Goal: Communication & Community: Answer question/provide support

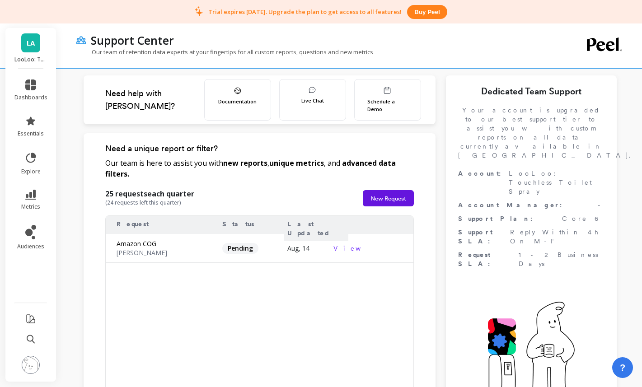
click at [34, 56] on p "LooLoo: Touchless Toilet Spray - Amazon" at bounding box center [30, 59] width 33 height 7
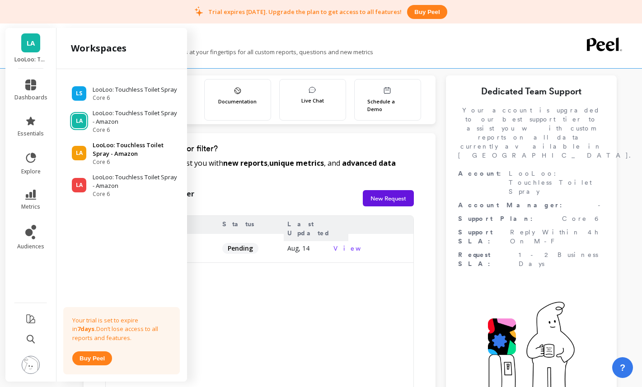
click at [113, 149] on p "LooLoo: Touchless Toilet Spray - Amazon" at bounding box center [136, 150] width 86 height 18
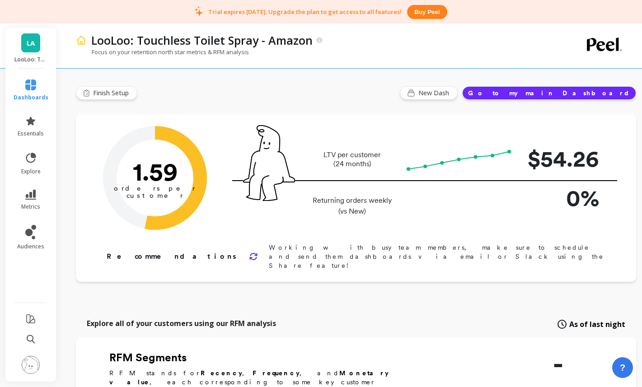
click at [32, 43] on span "LA" at bounding box center [31, 43] width 8 height 10
type input "Champions"
type input "788"
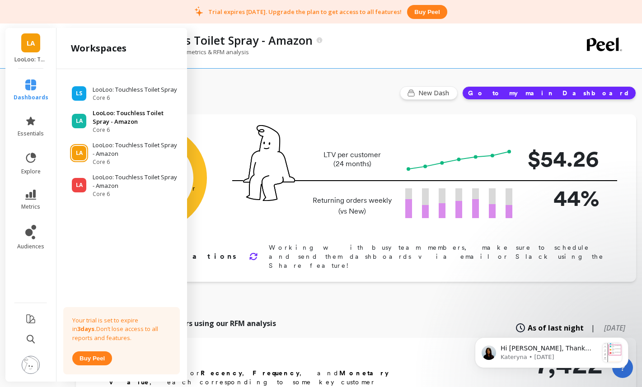
click at [107, 115] on p "LooLoo: Touchless Toilet Spray - Amazon" at bounding box center [136, 118] width 86 height 18
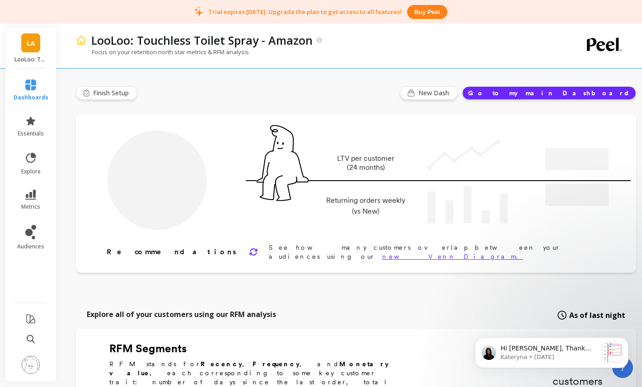
type input "Champions"
type input "788"
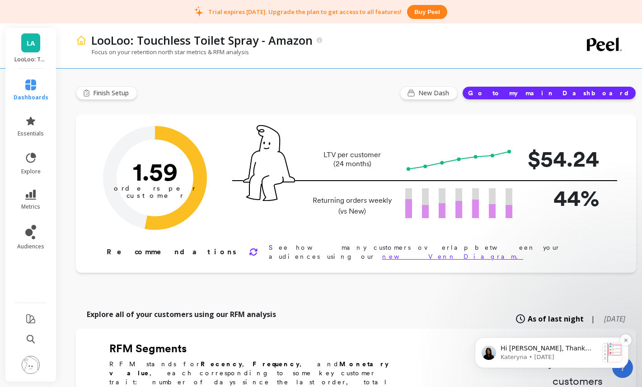
click at [558, 349] on p "Hi Bryce, Thank you for reaching out and for trying Peel! I just had a few ques…" at bounding box center [550, 348] width 98 height 9
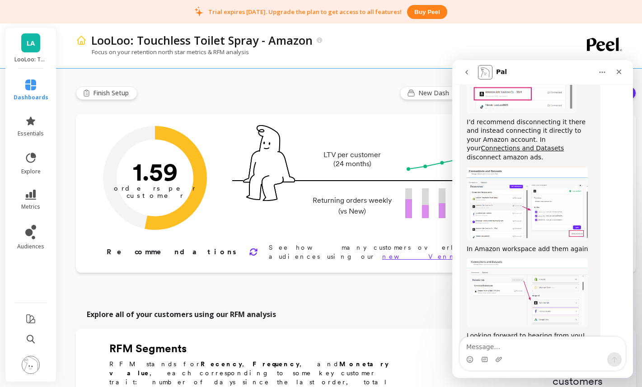
scroll to position [507, 0]
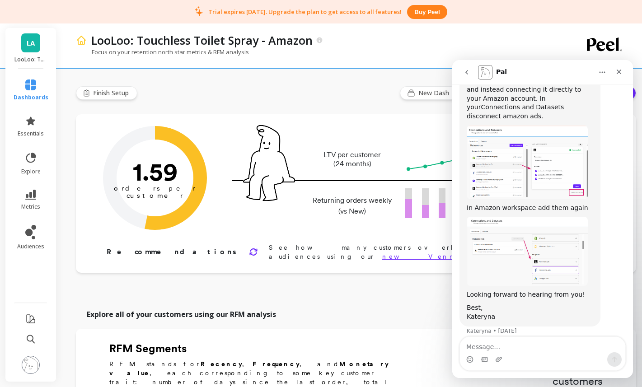
click at [519, 345] on textarea "Message…" at bounding box center [542, 344] width 165 height 15
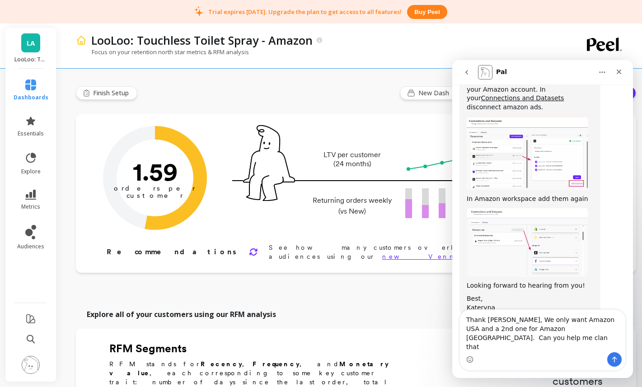
scroll to position [525, 0]
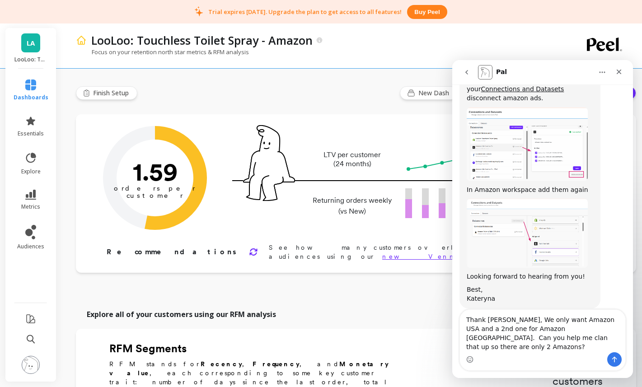
type textarea "Thank Kateryna, We only want Amazon USA and a 2nd one for Amazon Mexico. Can yo…"
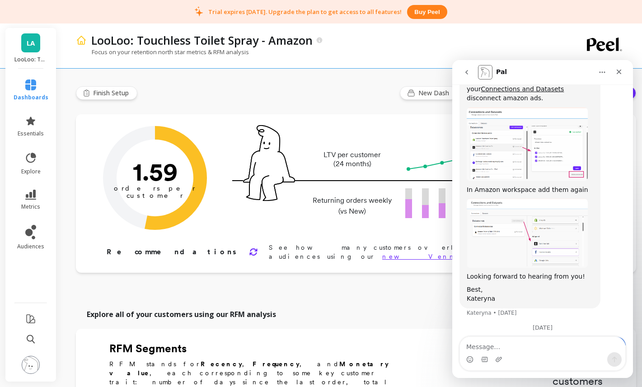
scroll to position [573, 0]
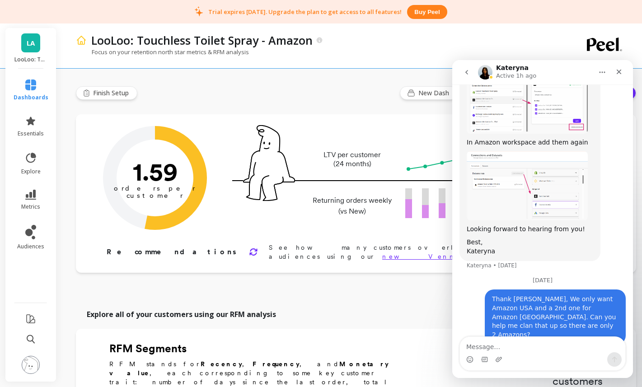
drag, startPoint x: 13, startPoint y: 25, endPoint x: 17, endPoint y: 29, distance: 5.1
click at [14, 27] on div at bounding box center [321, 45] width 642 height 45
click at [32, 47] on span "LA" at bounding box center [31, 43] width 8 height 10
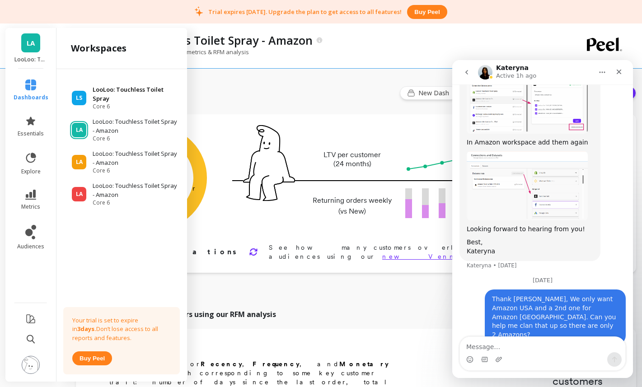
click at [110, 91] on p "LooLoo: Touchless Toilet Spray" at bounding box center [136, 94] width 86 height 18
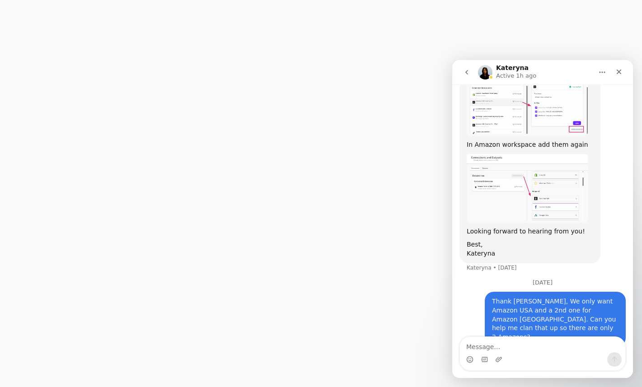
scroll to position [573, 0]
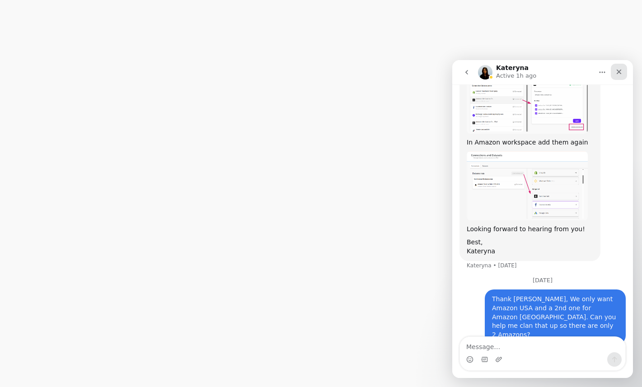
click at [623, 74] on div "Close" at bounding box center [619, 72] width 16 height 16
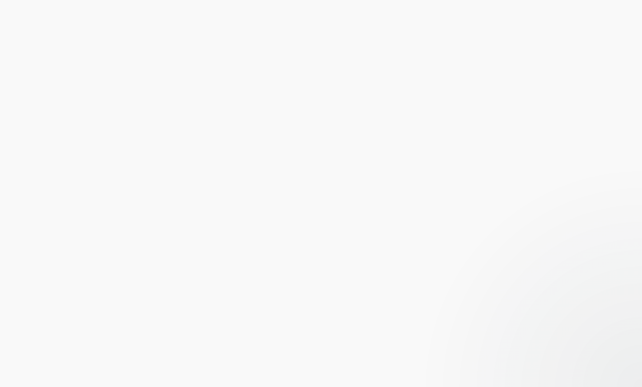
scroll to position [0, 0]
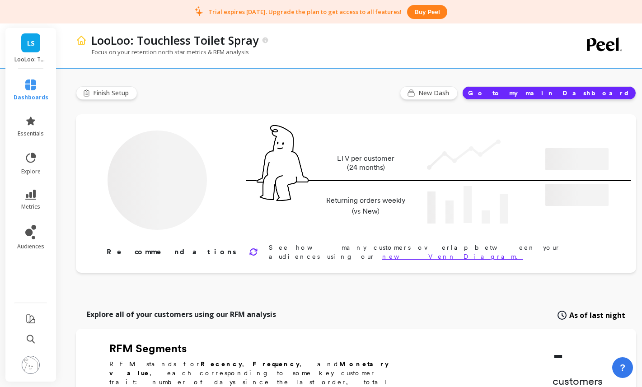
type input "Champions"
type input "760"
